Goal: Task Accomplishment & Management: Use online tool/utility

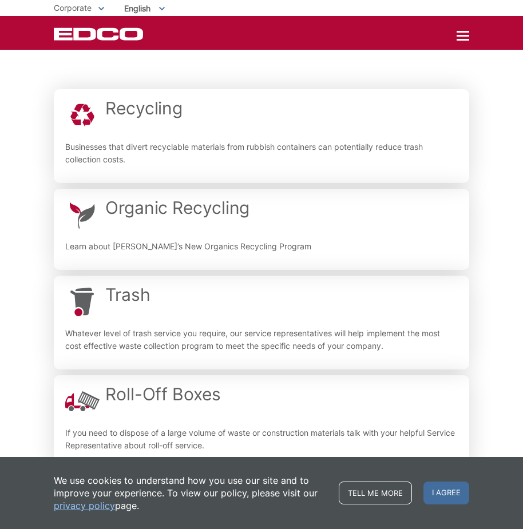
scroll to position [204, 0]
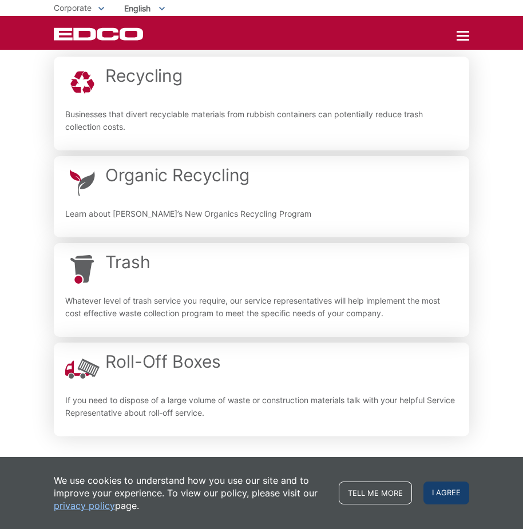
click at [436, 490] on span "I agree" at bounding box center [447, 493] width 46 height 23
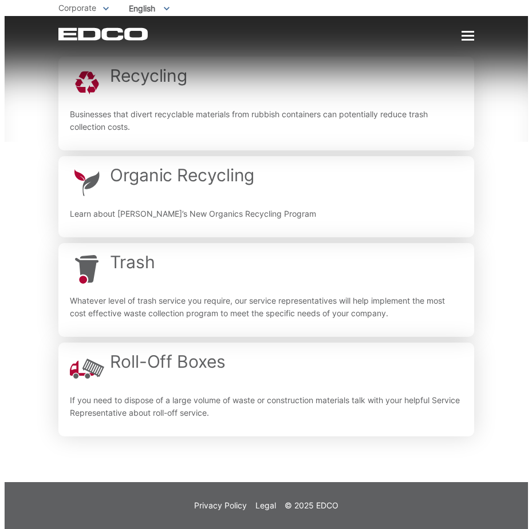
scroll to position [0, 0]
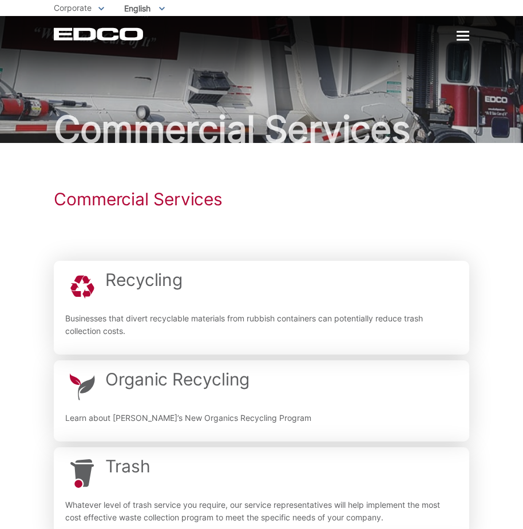
click at [459, 35] on div at bounding box center [463, 36] width 13 height 2
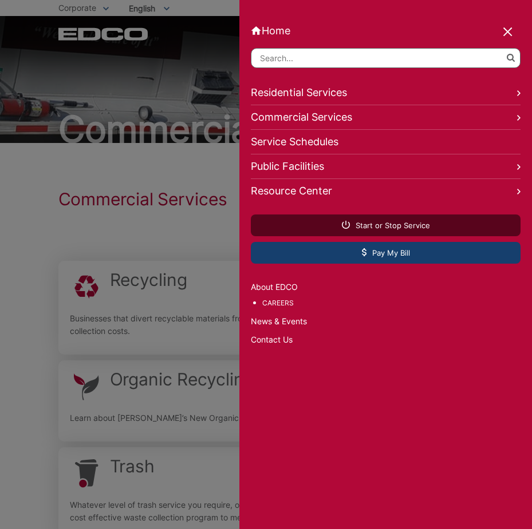
click at [378, 255] on span "Pay My Bill" at bounding box center [386, 253] width 48 height 10
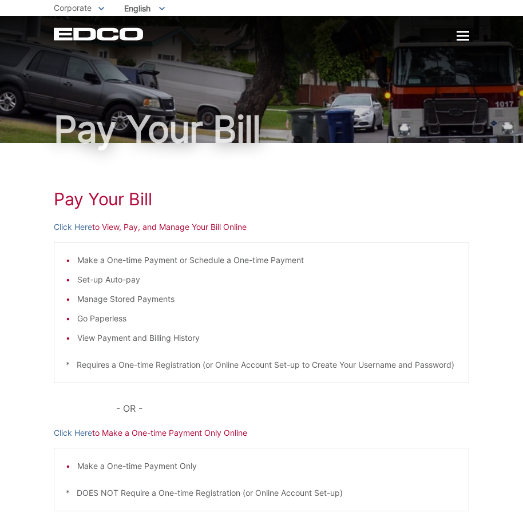
click at [197, 440] on p "Click Here to Make a One-time Payment Only Online" at bounding box center [262, 433] width 416 height 13
click at [72, 440] on link "Click Here" at bounding box center [73, 433] width 38 height 13
